Goal: Task Accomplishment & Management: Complete application form

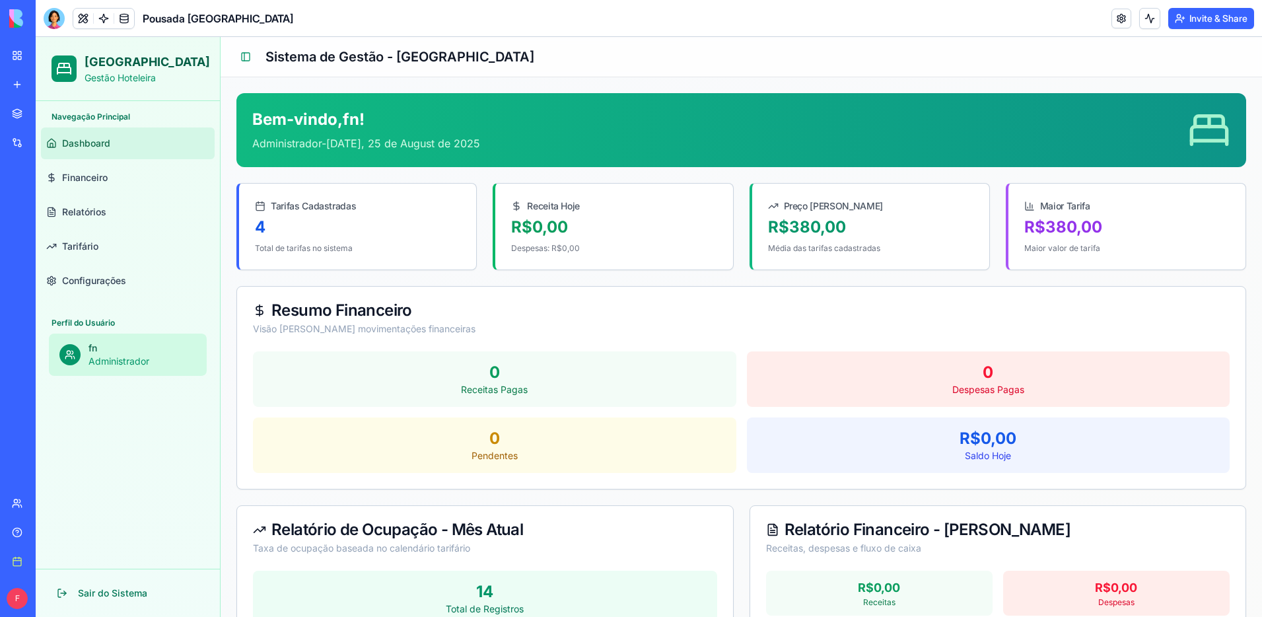
click at [16, 59] on link "My Workspace" at bounding box center [30, 55] width 53 height 26
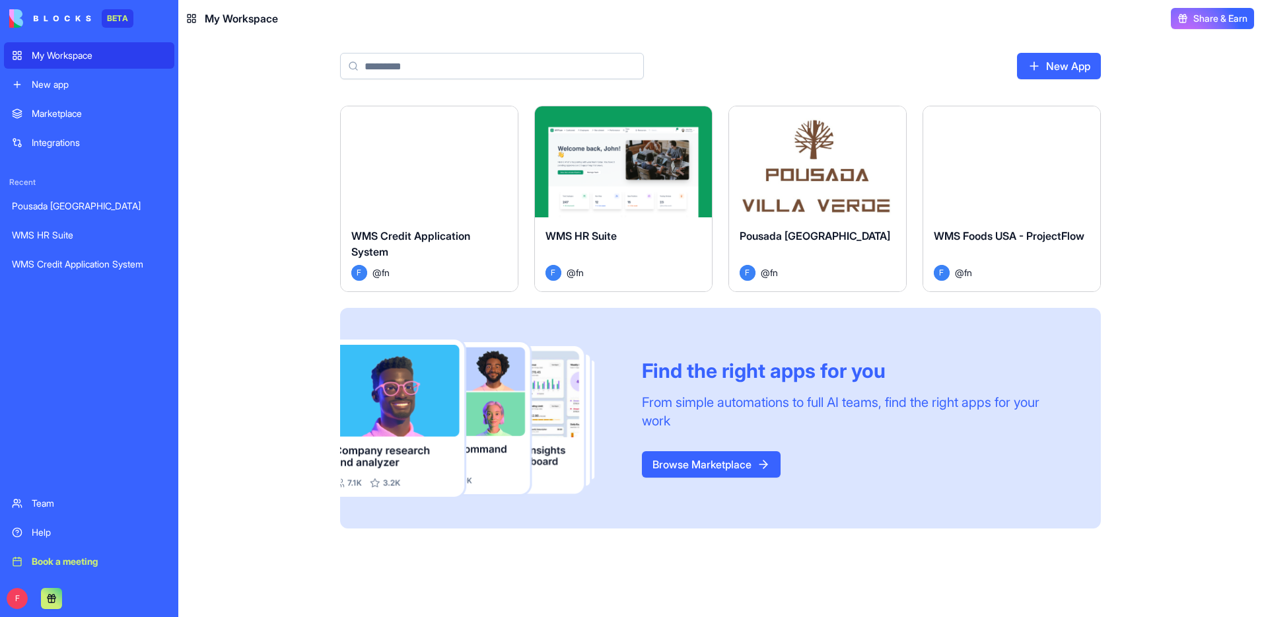
click at [94, 105] on link "Marketplace" at bounding box center [89, 113] width 170 height 26
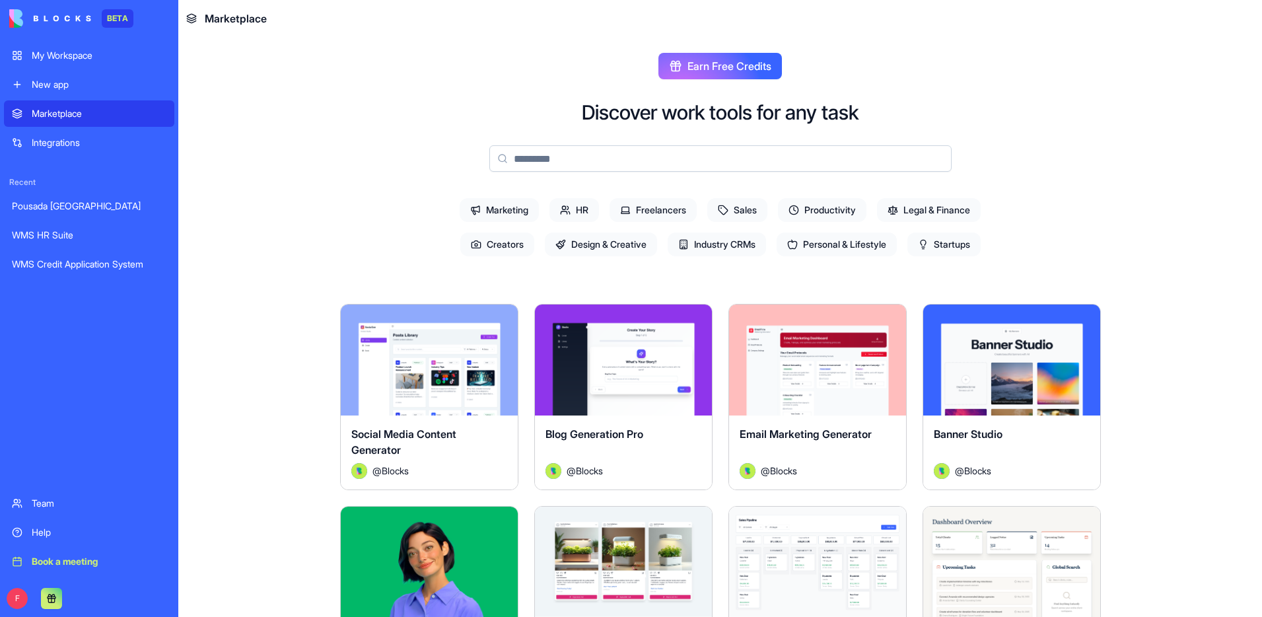
click at [86, 258] on div "WMS Credit Application System" at bounding box center [89, 264] width 155 height 13
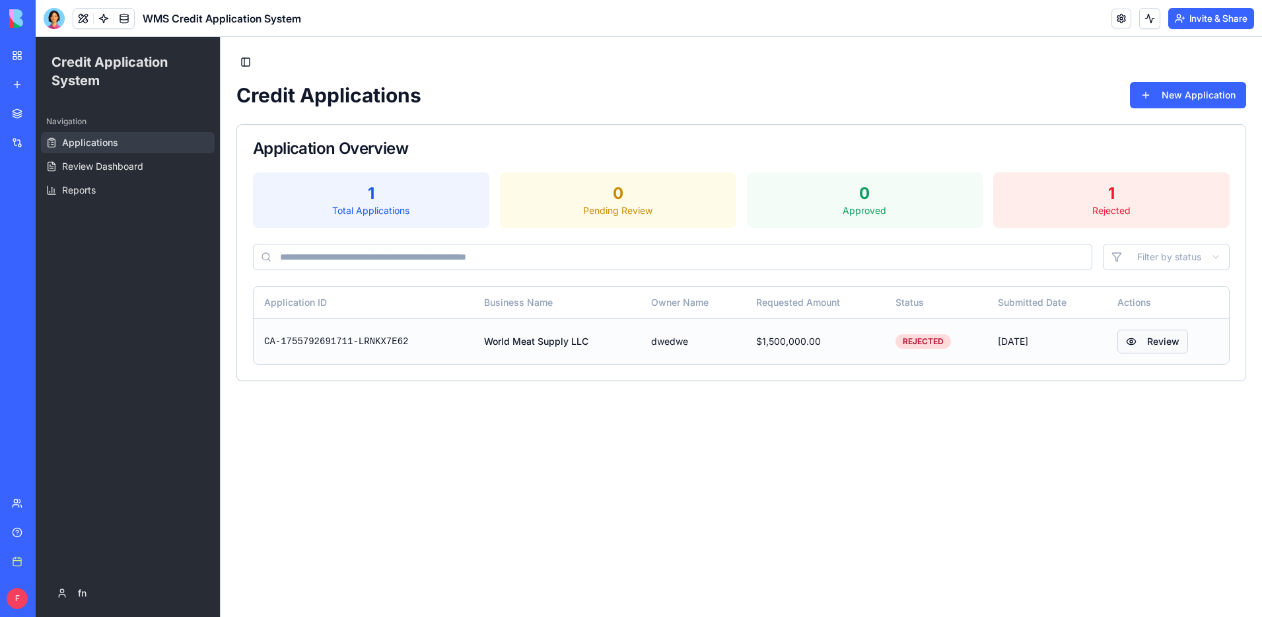
click at [1148, 349] on button "Review" at bounding box center [1152, 342] width 71 height 24
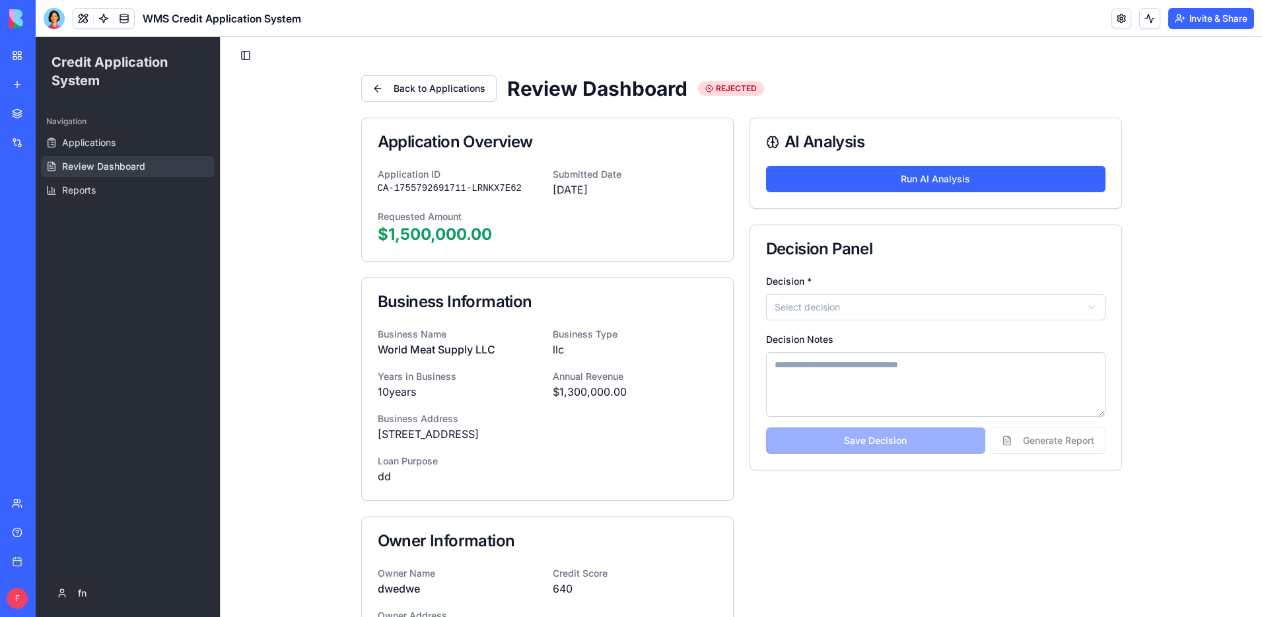
scroll to position [6, 0]
click at [113, 143] on span "Applications" at bounding box center [88, 142] width 53 height 13
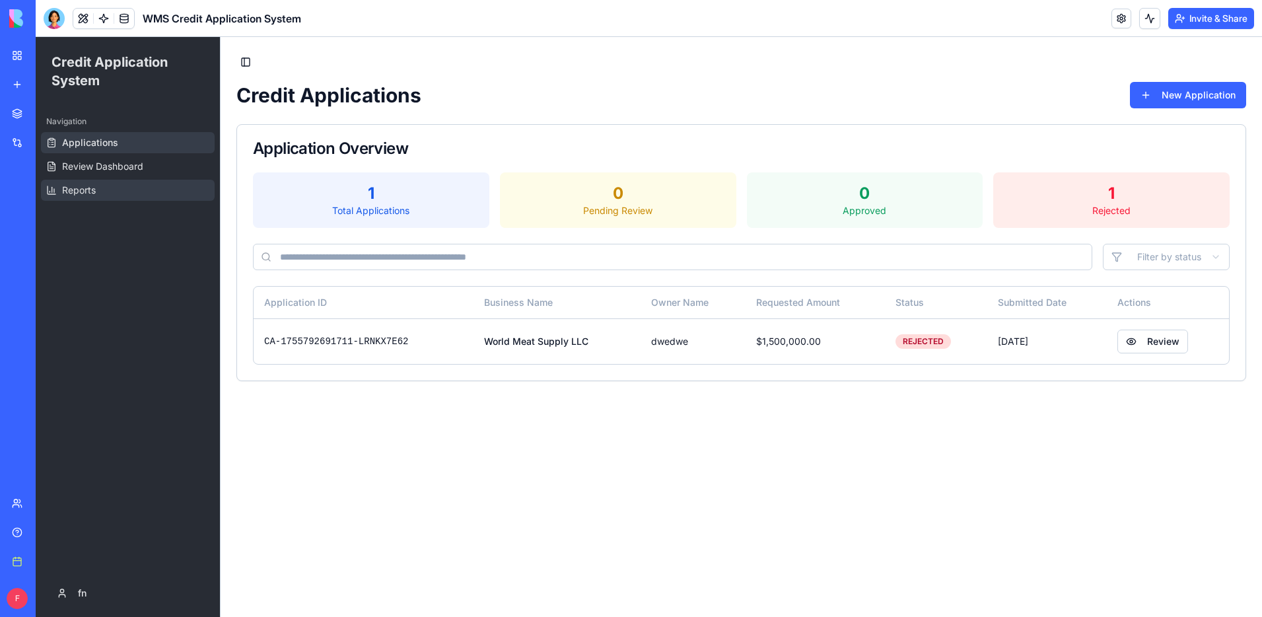
click at [116, 189] on link "Reports" at bounding box center [128, 190] width 174 height 21
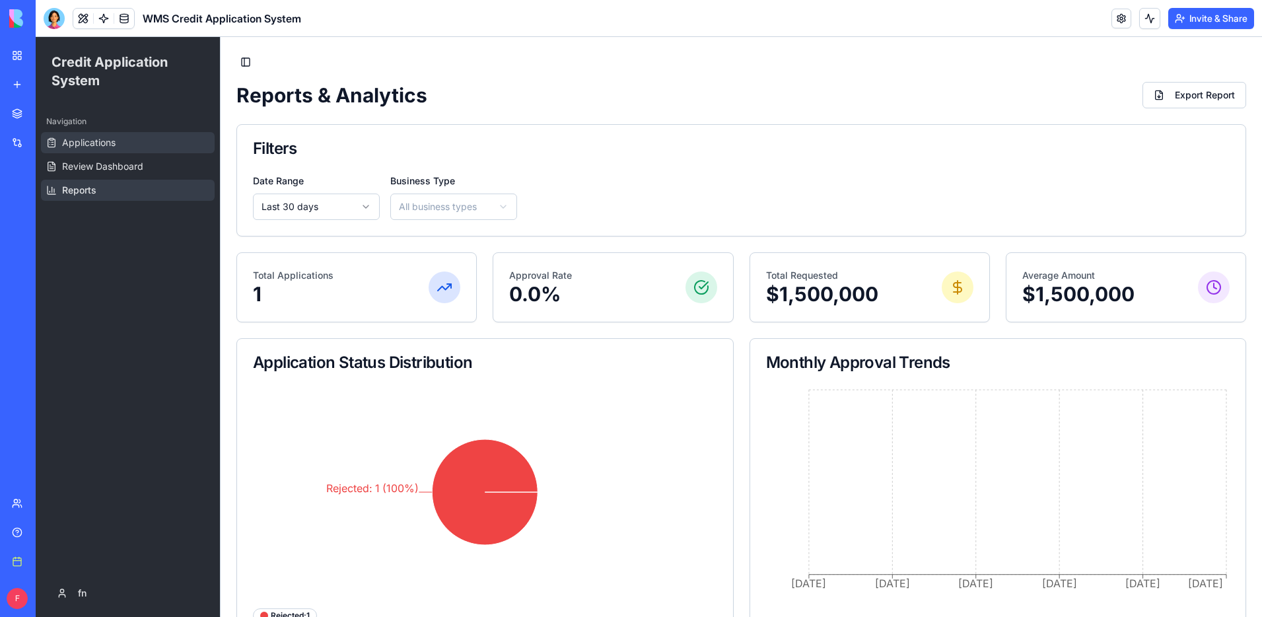
click at [108, 137] on span "Applications" at bounding box center [88, 142] width 53 height 13
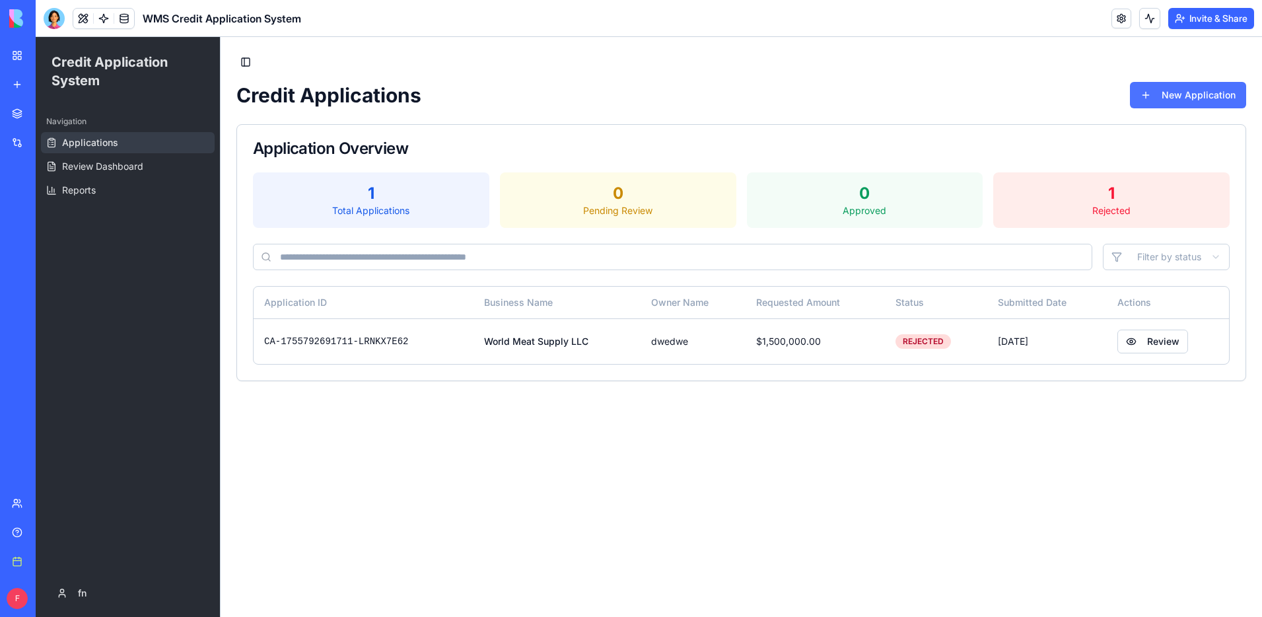
click at [1205, 100] on button "New Application" at bounding box center [1188, 95] width 116 height 26
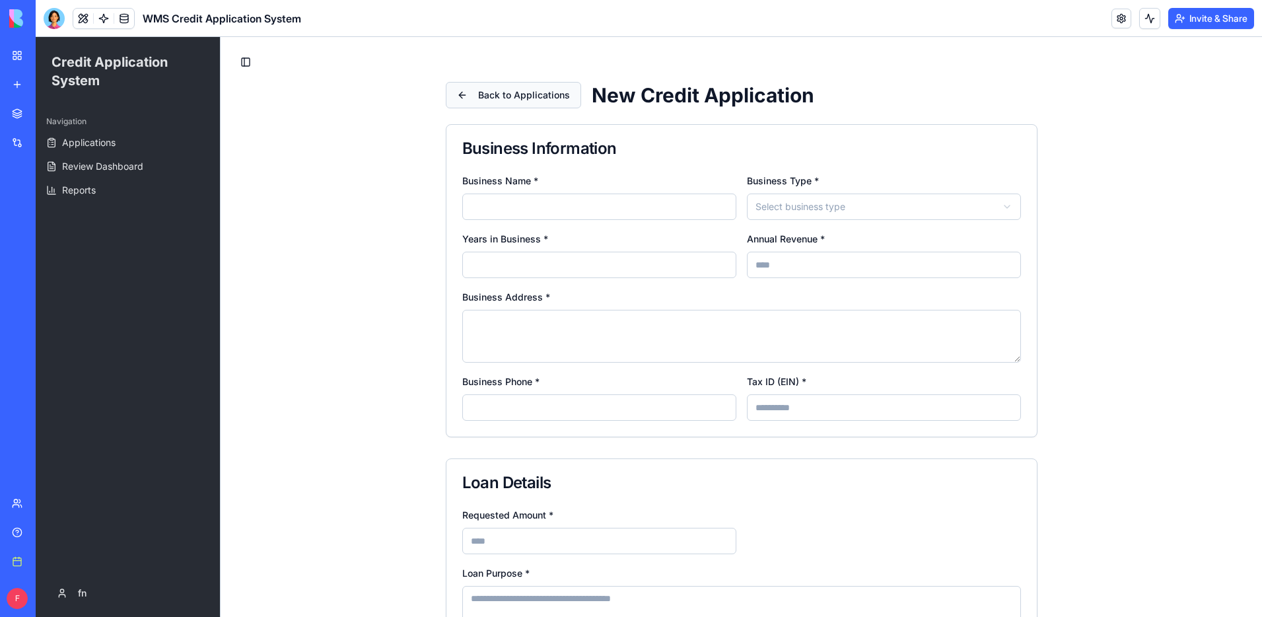
click at [468, 91] on button "Back to Applications" at bounding box center [513, 95] width 135 height 26
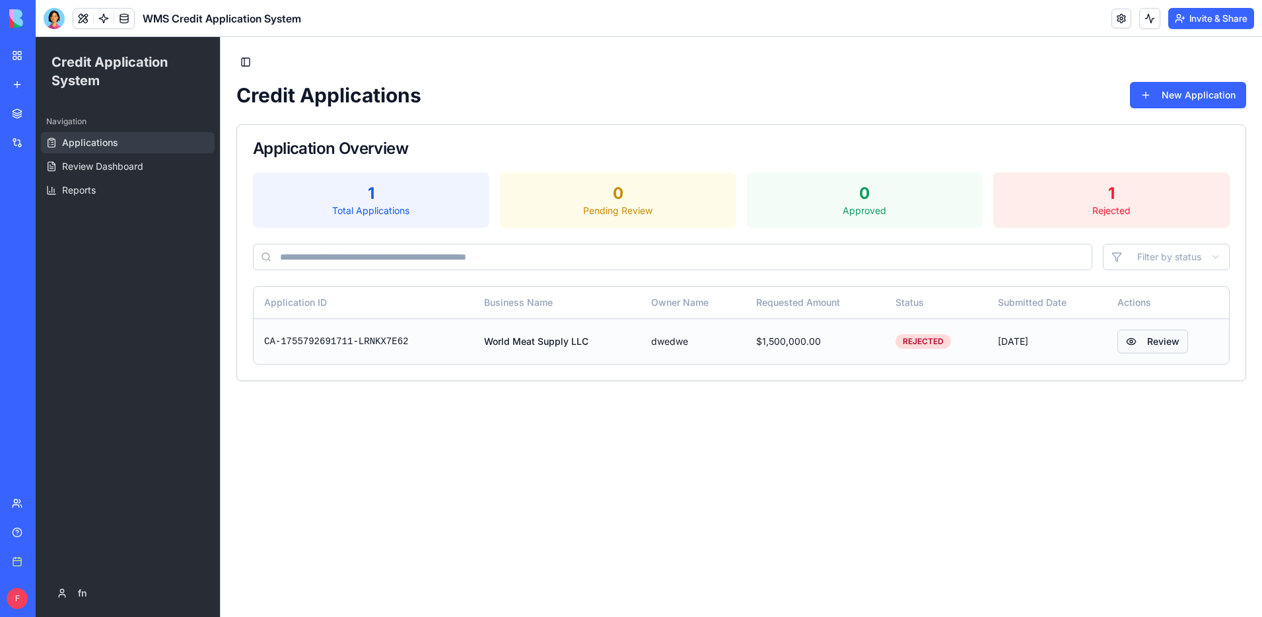
click at [1142, 337] on button "Review" at bounding box center [1152, 342] width 71 height 24
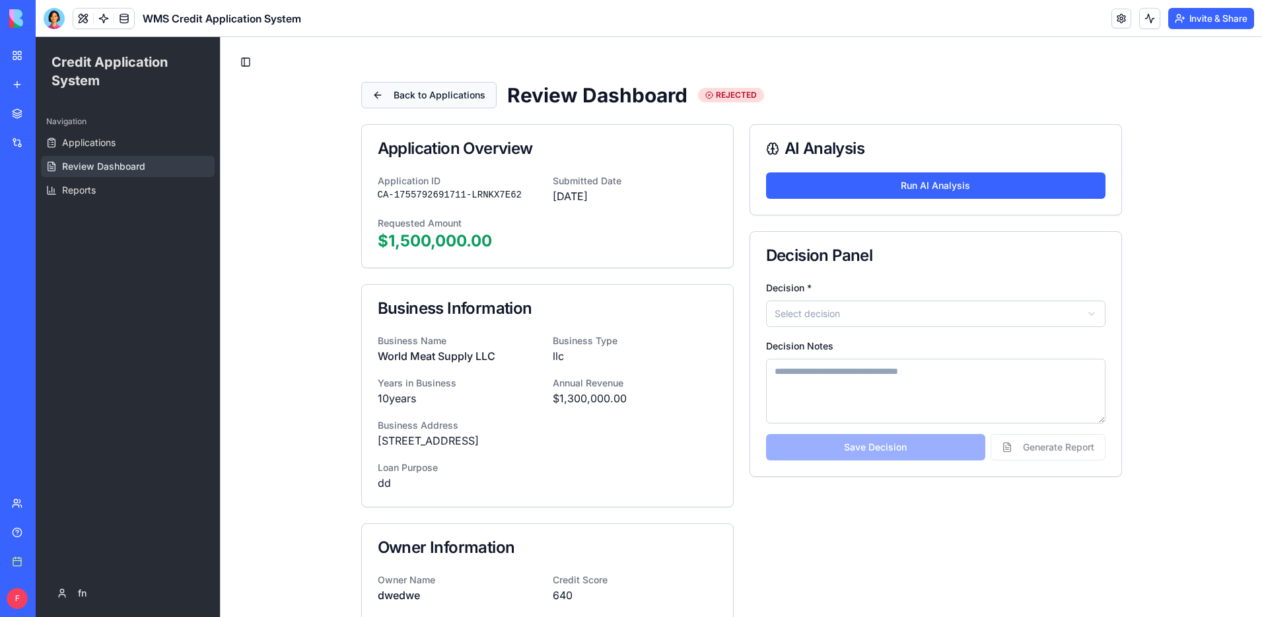
click at [460, 102] on button "Back to Applications" at bounding box center [428, 95] width 135 height 26
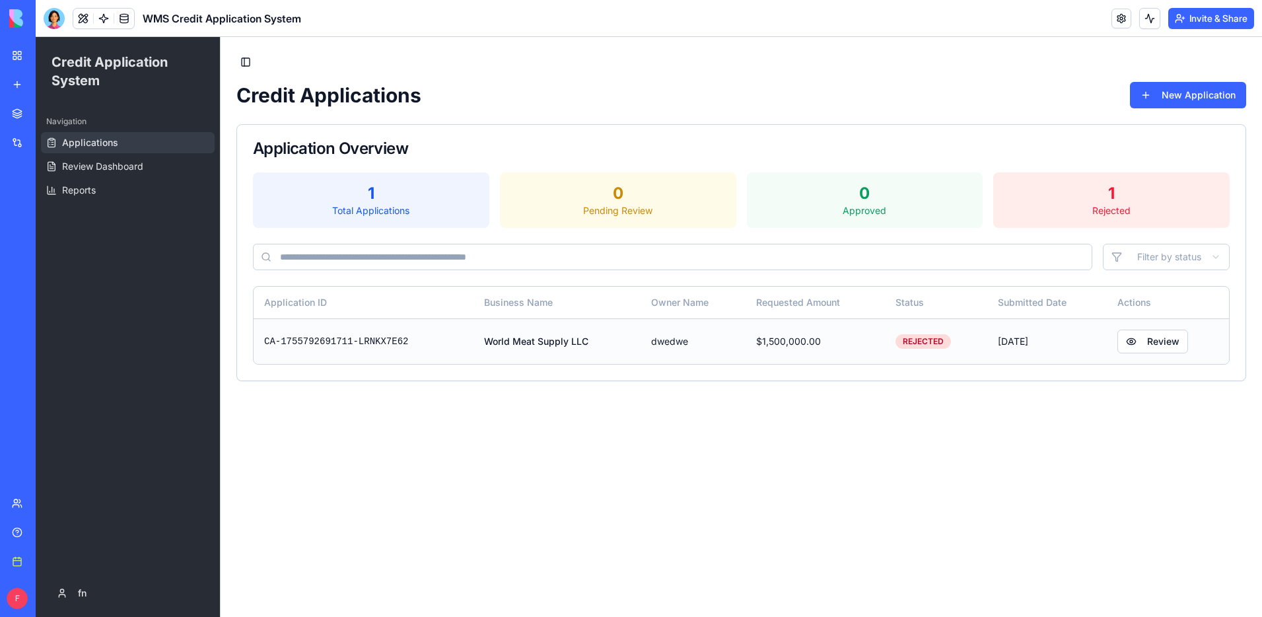
drag, startPoint x: 877, startPoint y: 336, endPoint x: 896, endPoint y: 337, distance: 18.5
click at [878, 337] on td "$1,500,000.00" at bounding box center [816, 341] width 140 height 46
click at [1127, 338] on button "Review" at bounding box center [1152, 342] width 71 height 24
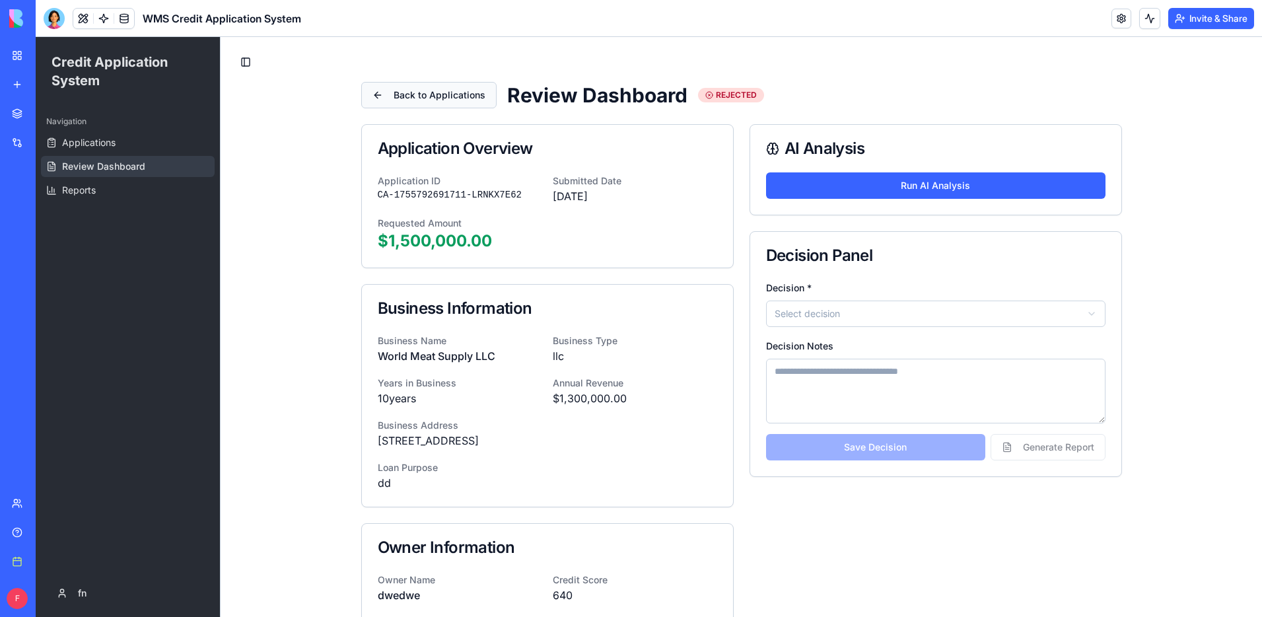
click at [420, 100] on button "Back to Applications" at bounding box center [428, 95] width 135 height 26
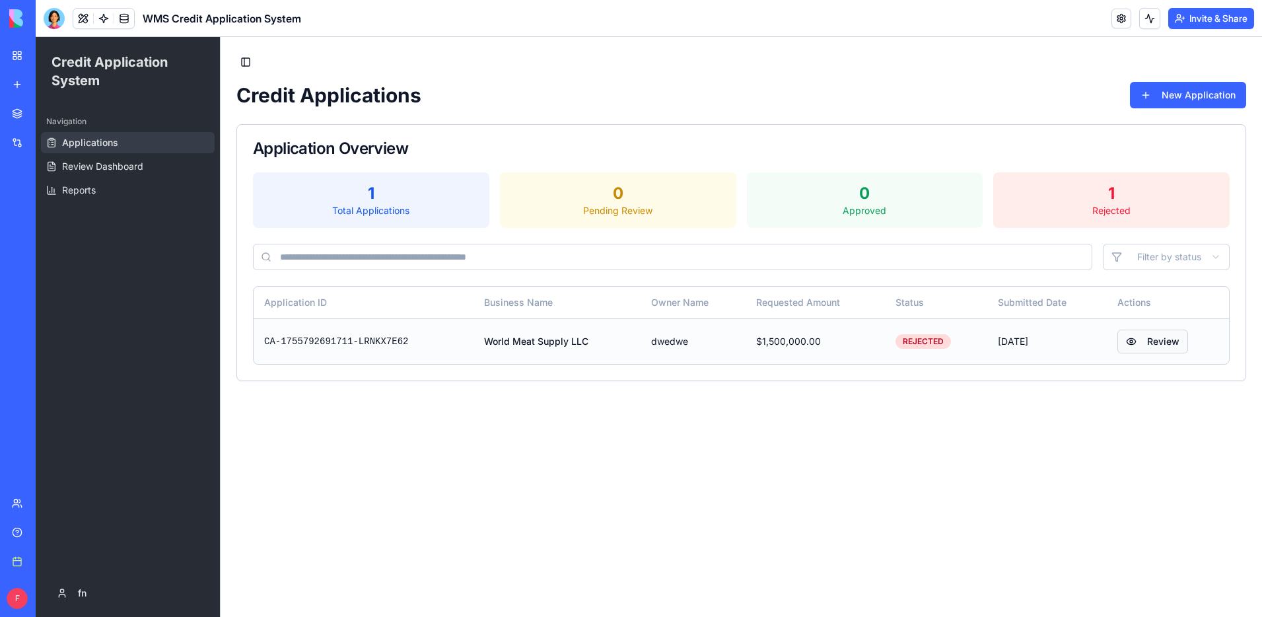
click at [1152, 343] on button "Review" at bounding box center [1152, 342] width 71 height 24
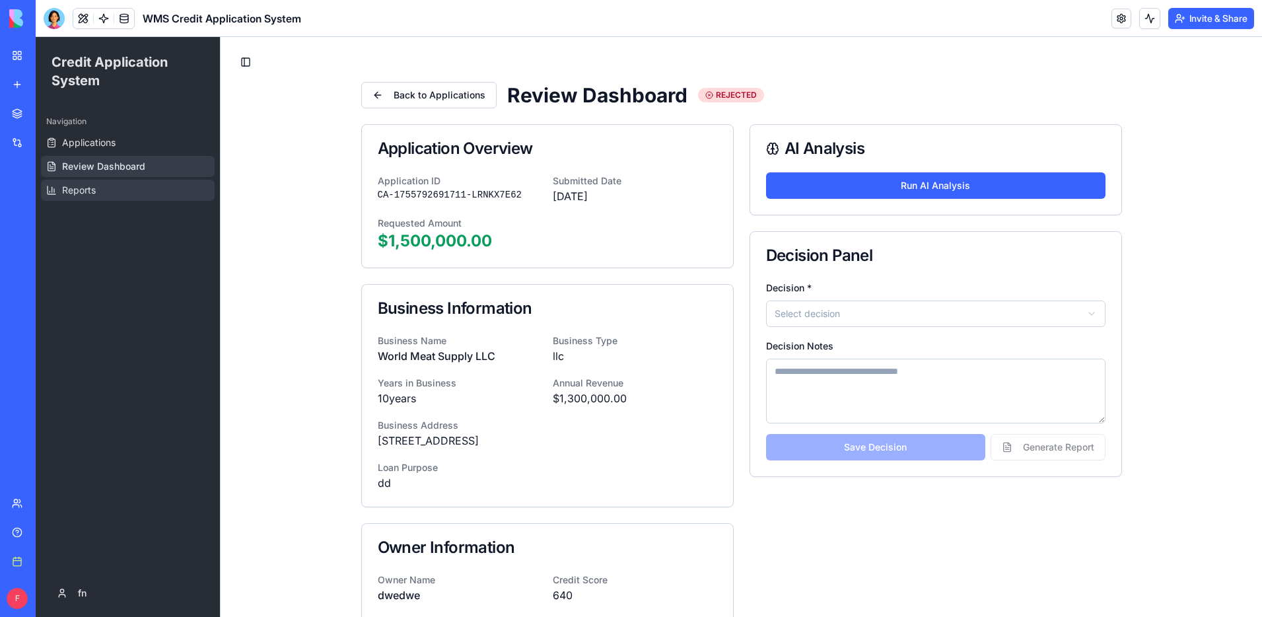
click at [143, 195] on link "Reports" at bounding box center [128, 190] width 174 height 21
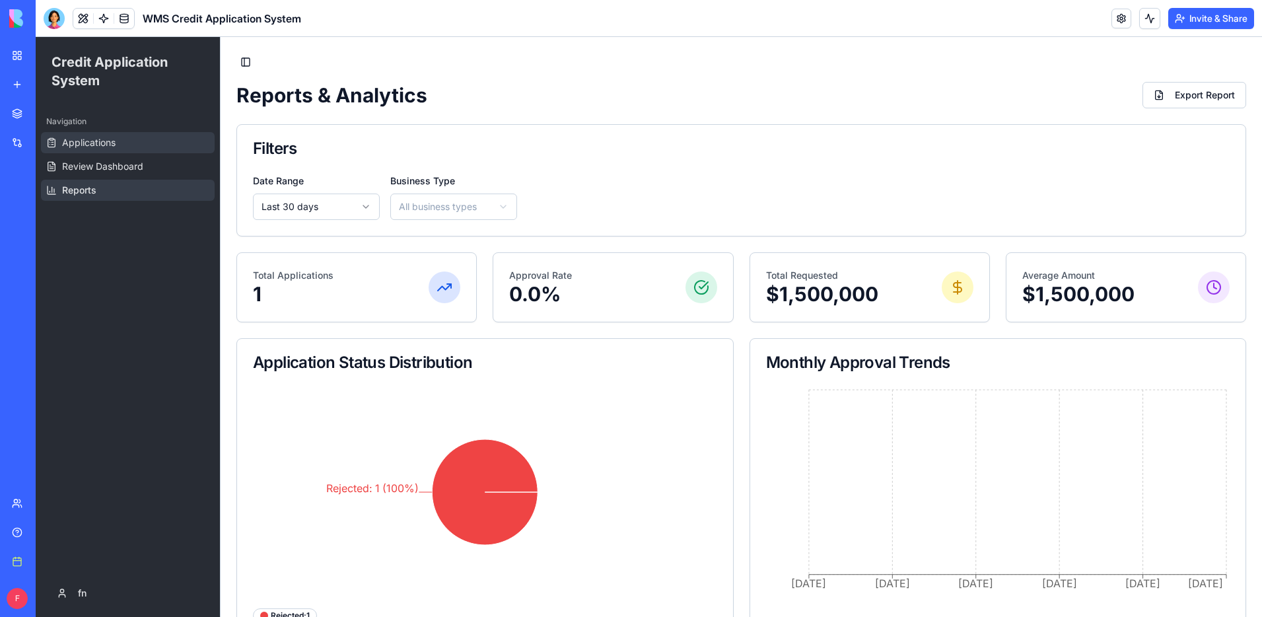
click at [125, 147] on link "Applications" at bounding box center [128, 142] width 174 height 21
